Goal: Information Seeking & Learning: Check status

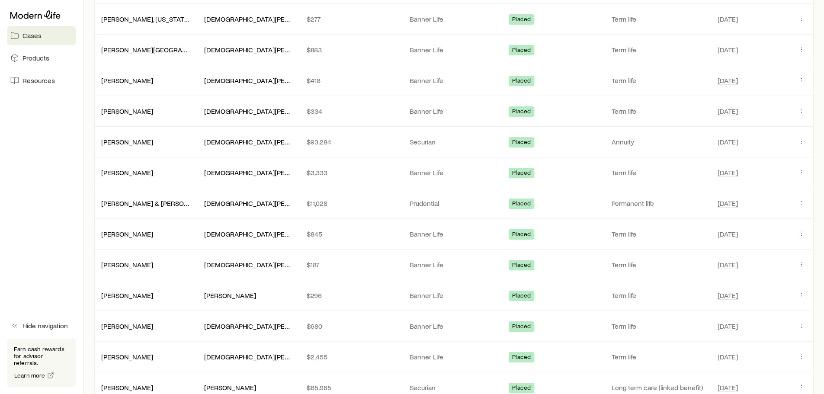
scroll to position [476, 0]
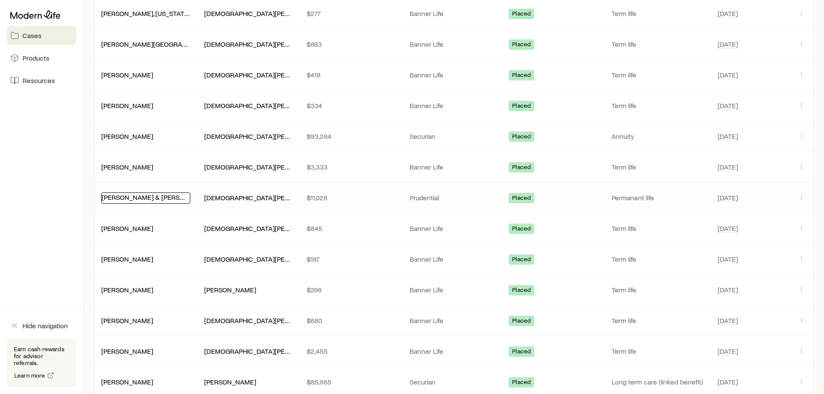
click at [139, 194] on link "[PERSON_NAME] & [PERSON_NAME] +1" at bounding box center [161, 197] width 119 height 8
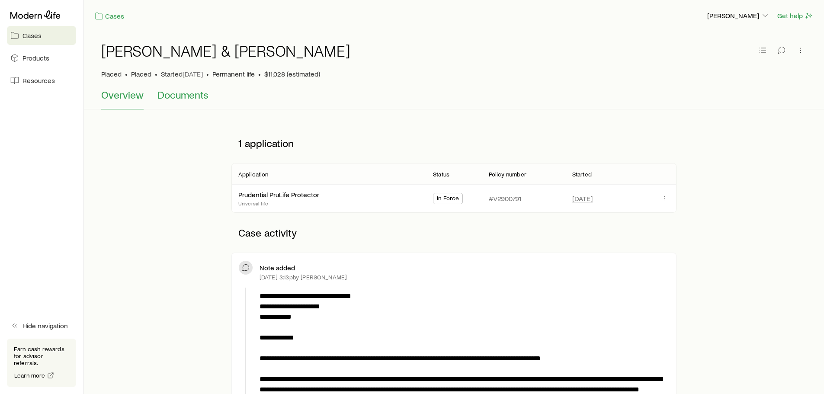
click at [202, 96] on span "Documents" at bounding box center [182, 95] width 51 height 12
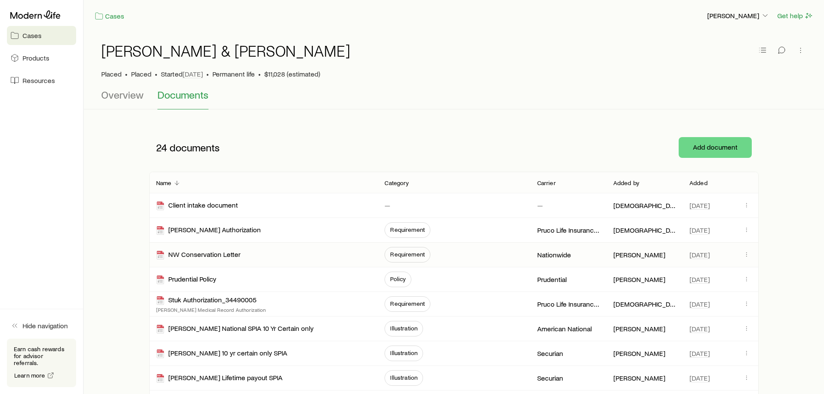
scroll to position [43, 0]
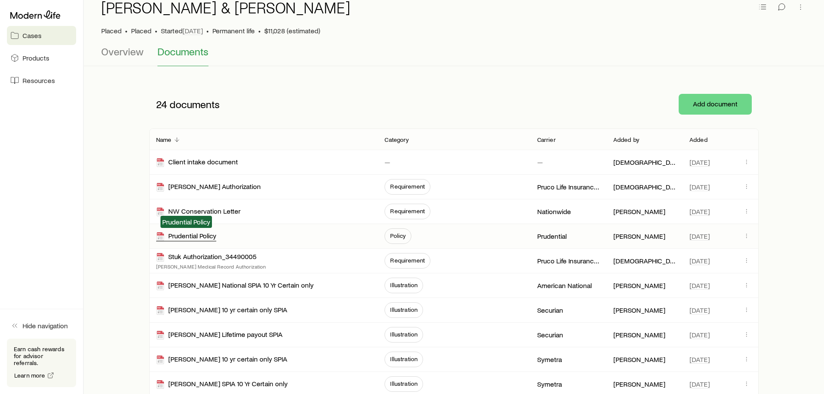
click at [195, 238] on div "Prudential Policy" at bounding box center [186, 236] width 60 height 10
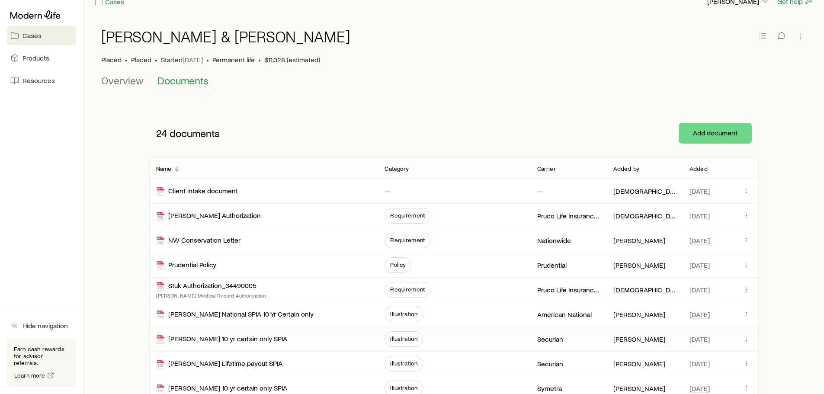
scroll to position [0, 0]
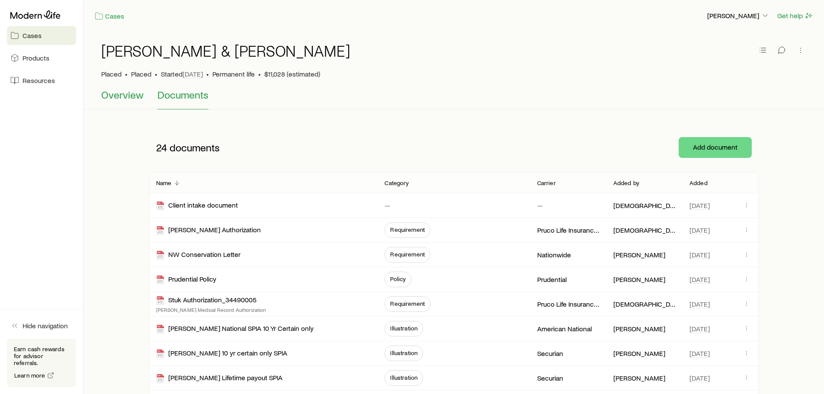
click at [118, 99] on span "Overview" at bounding box center [122, 95] width 42 height 12
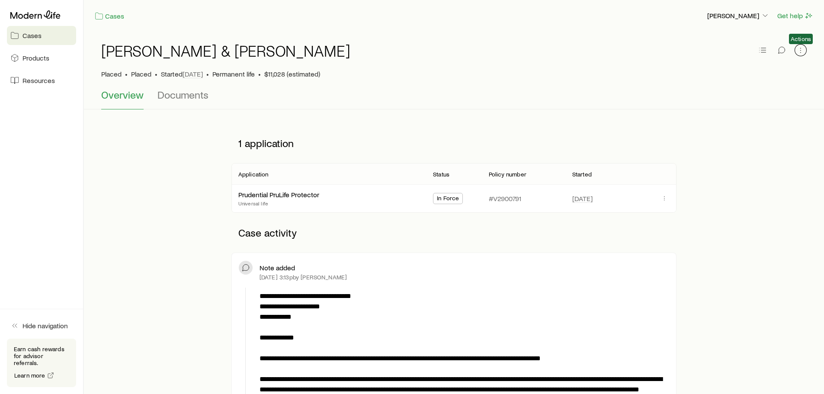
click at [802, 54] on icon "button" at bounding box center [800, 50] width 9 height 9
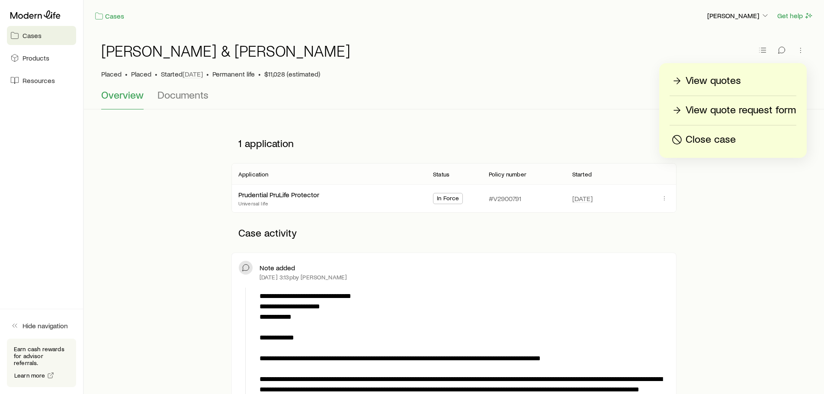
drag, startPoint x: 796, startPoint y: 192, endPoint x: 796, endPoint y: 185, distance: 6.5
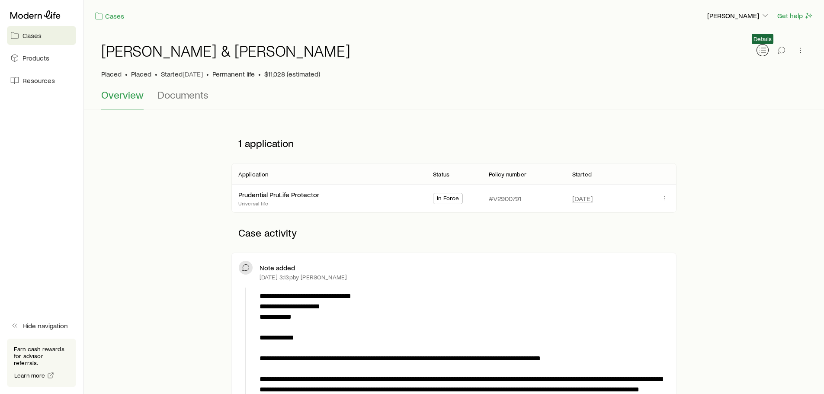
click at [766, 50] on icon "button" at bounding box center [762, 50] width 9 height 9
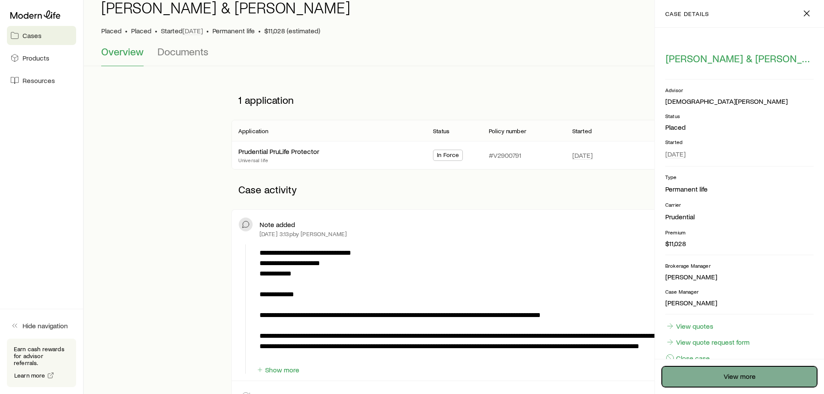
click at [725, 372] on link "View more" at bounding box center [739, 376] width 155 height 21
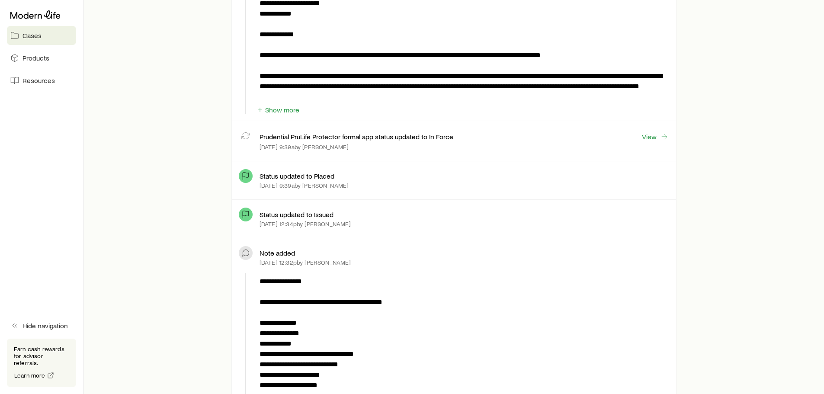
scroll to position [303, 0]
click at [653, 134] on link "View" at bounding box center [655, 137] width 28 height 10
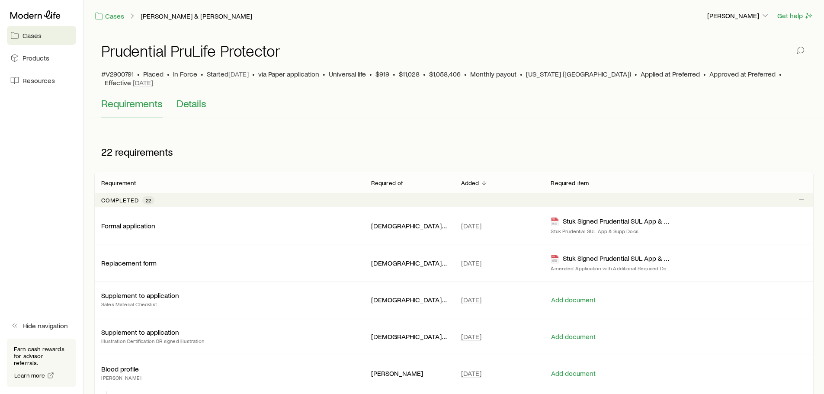
click at [196, 104] on button "Details" at bounding box center [191, 107] width 30 height 21
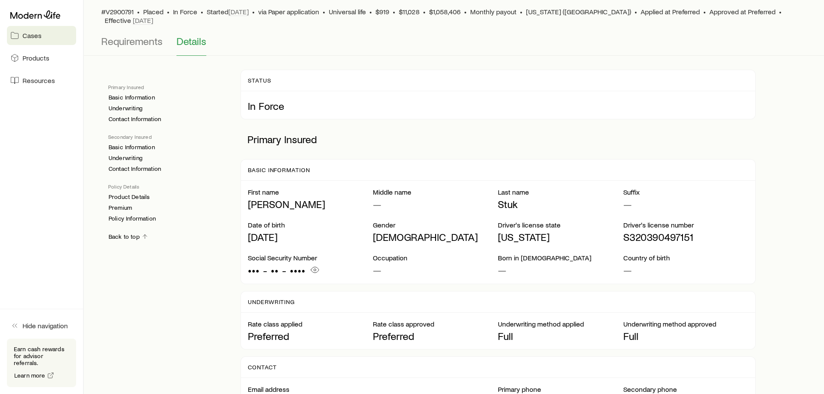
scroll to position [47, 0]
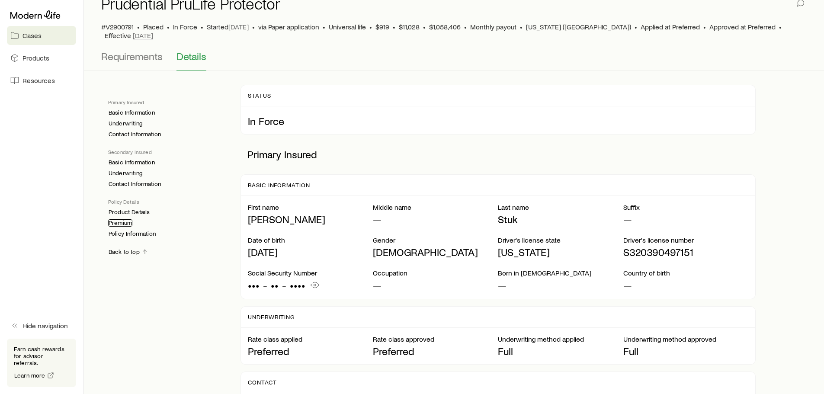
click at [128, 219] on link "Premium" at bounding box center [120, 222] width 24 height 7
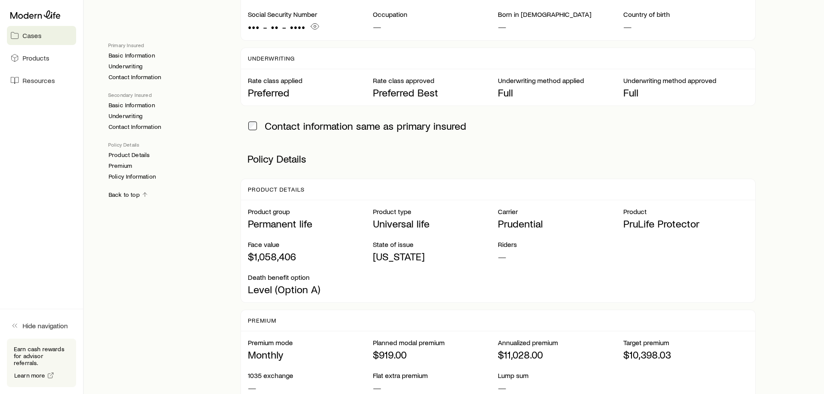
scroll to position [696, 0]
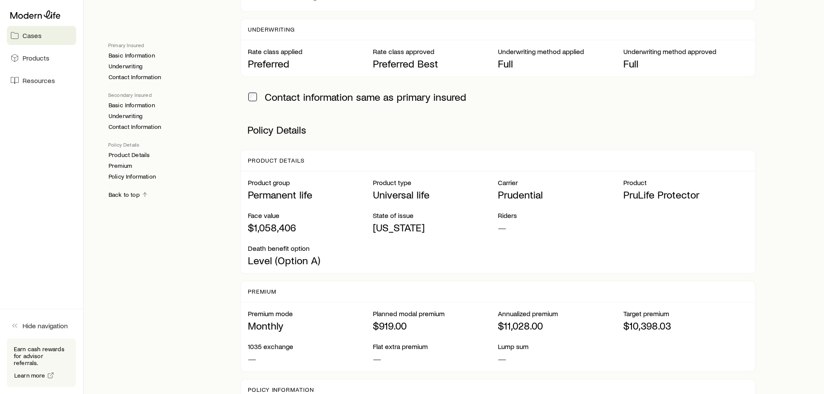
scroll to position [47, 0]
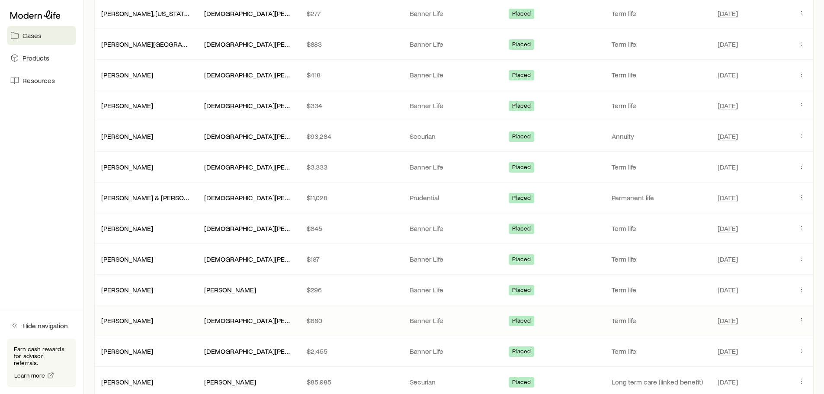
scroll to position [519, 0]
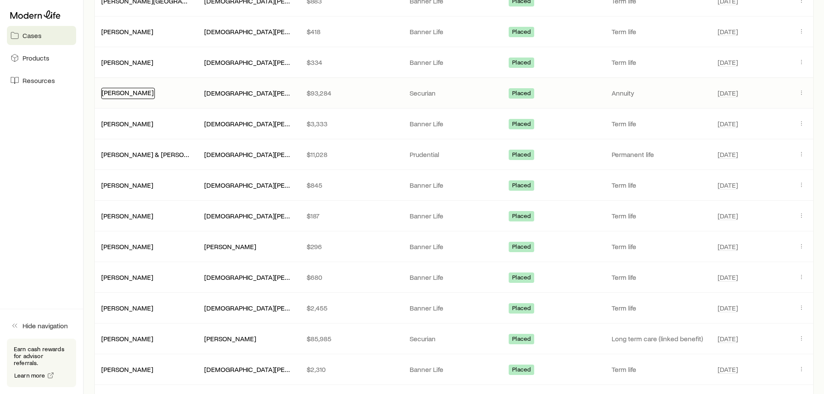
click at [130, 92] on link "[PERSON_NAME]" at bounding box center [128, 92] width 52 height 8
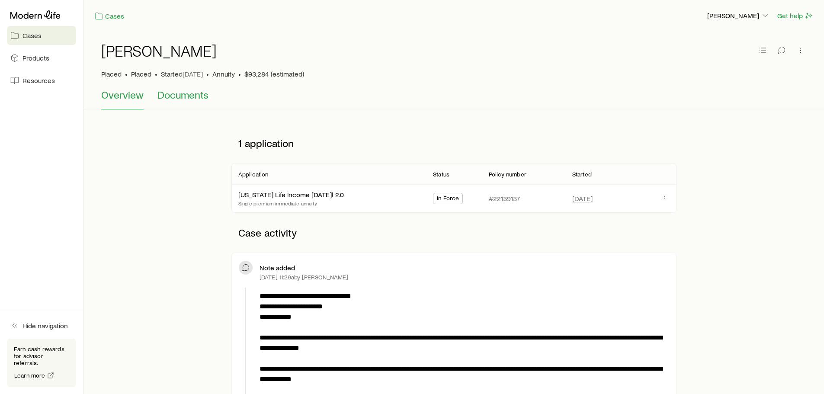
click at [183, 95] on span "Documents" at bounding box center [182, 95] width 51 height 12
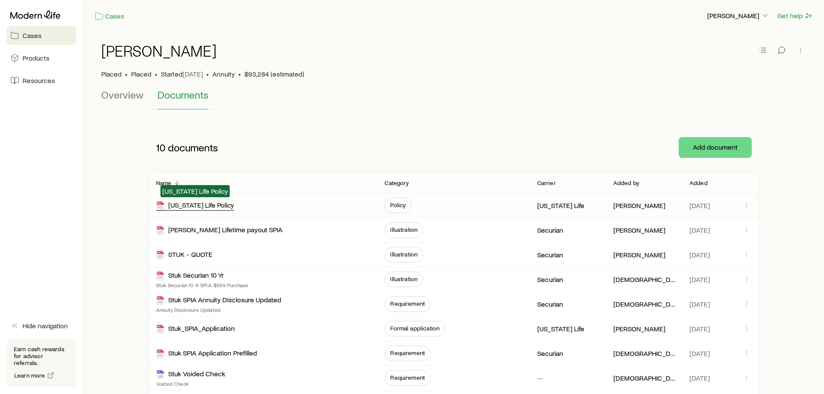
click at [201, 208] on div "[US_STATE] Life Policy" at bounding box center [195, 206] width 78 height 10
click at [120, 93] on span "Overview" at bounding box center [122, 95] width 42 height 12
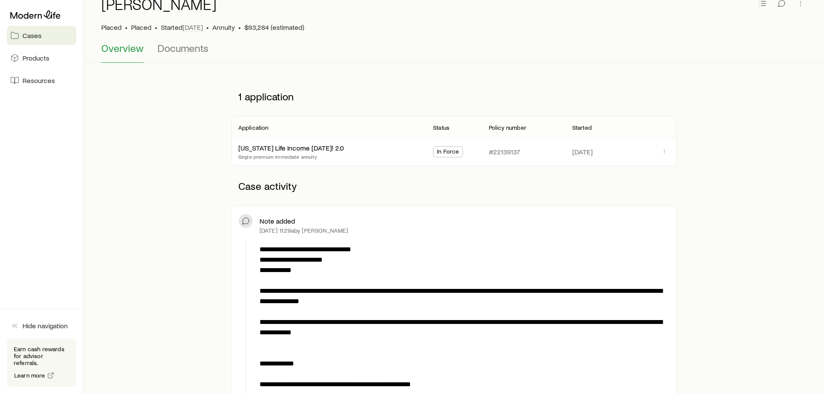
scroll to position [43, 0]
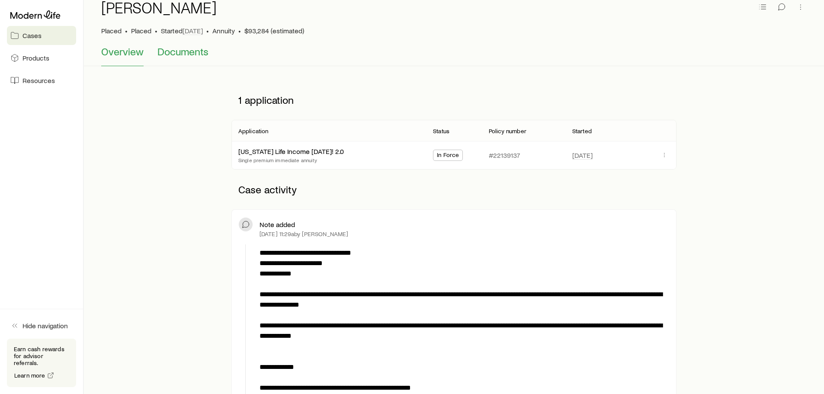
click at [185, 51] on span "Documents" at bounding box center [182, 51] width 51 height 12
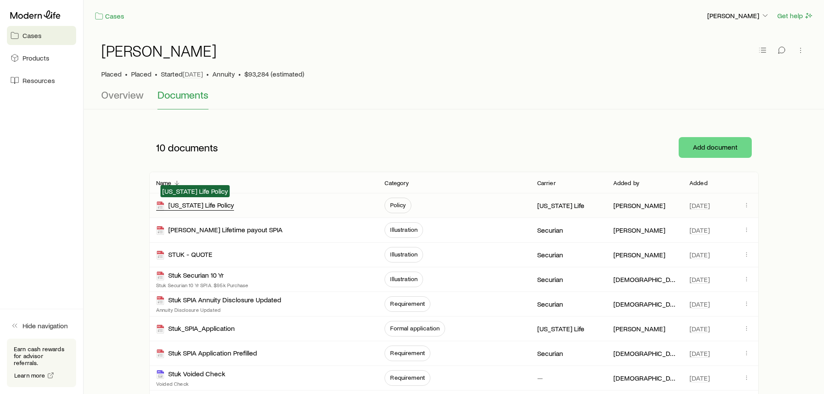
click at [189, 207] on div "[US_STATE] Life Policy" at bounding box center [195, 206] width 78 height 10
click at [135, 99] on span "Overview" at bounding box center [122, 95] width 42 height 12
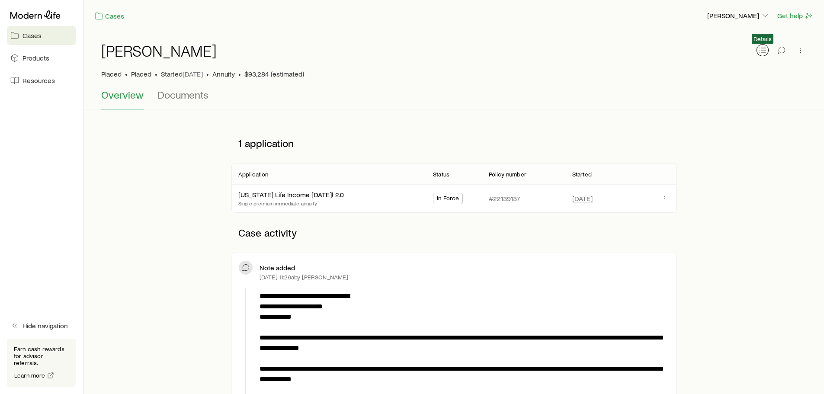
click at [757, 50] on button "button" at bounding box center [762, 50] width 12 height 12
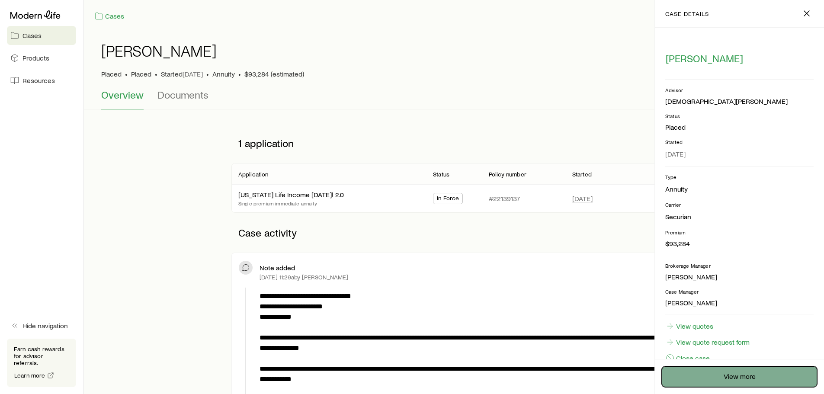
click at [748, 376] on link "View more" at bounding box center [739, 376] width 155 height 21
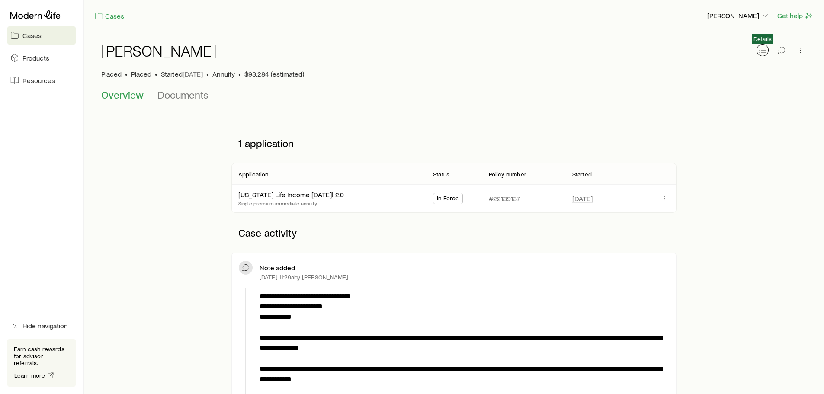
click at [761, 51] on icon "button" at bounding box center [762, 50] width 9 height 9
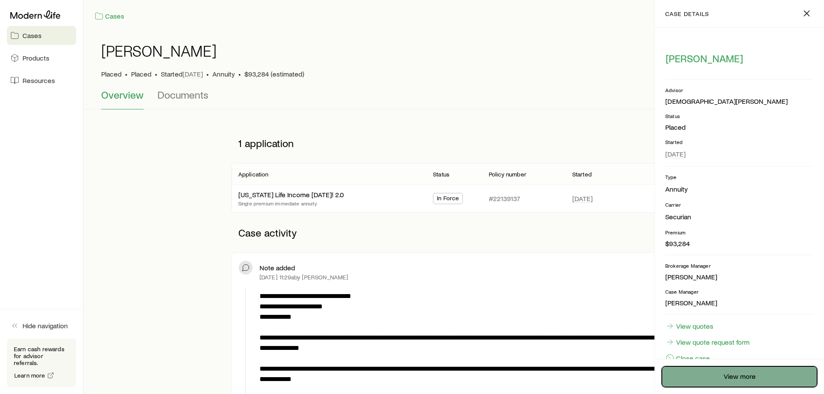
click at [713, 372] on link "View more" at bounding box center [739, 376] width 155 height 21
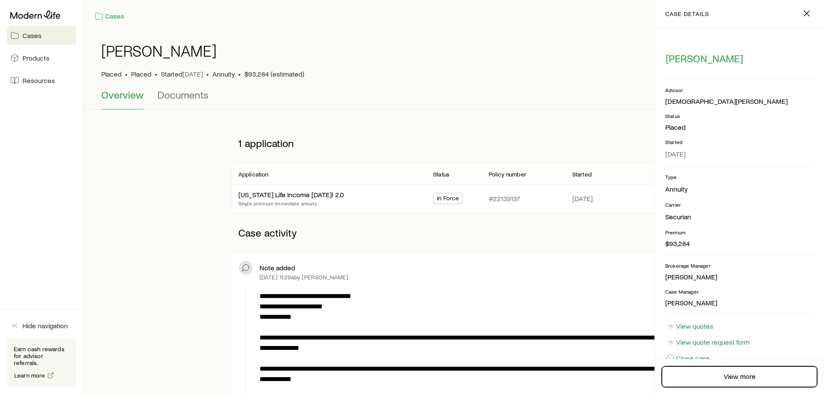
scroll to position [21, 0]
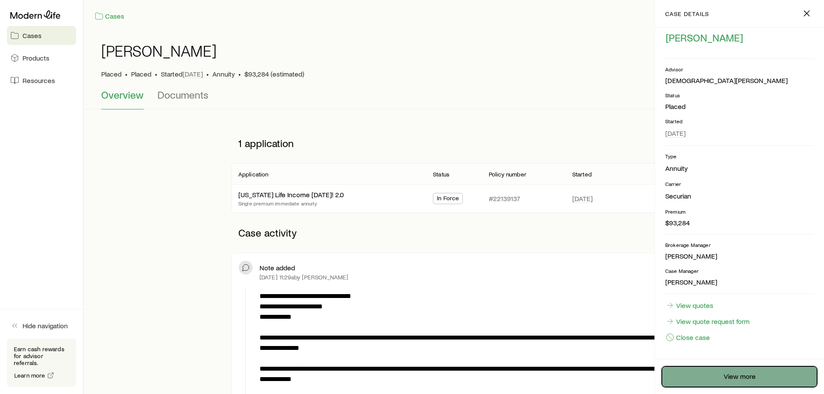
click at [747, 374] on link "View more" at bounding box center [739, 376] width 155 height 21
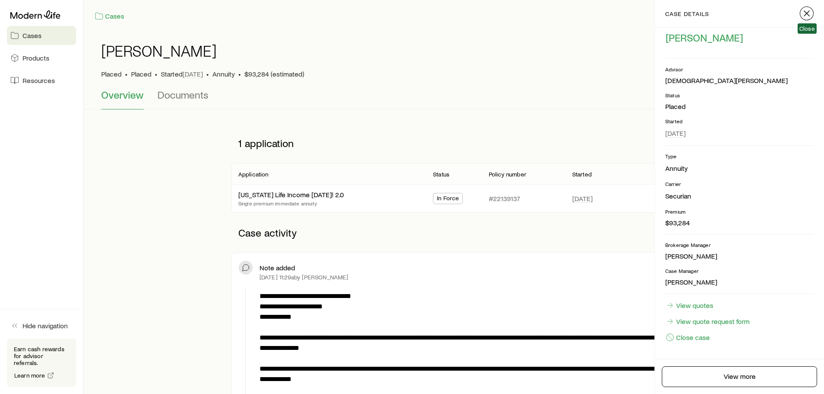
click at [804, 18] on icon "button" at bounding box center [806, 13] width 10 height 10
